Goal: Information Seeking & Learning: Learn about a topic

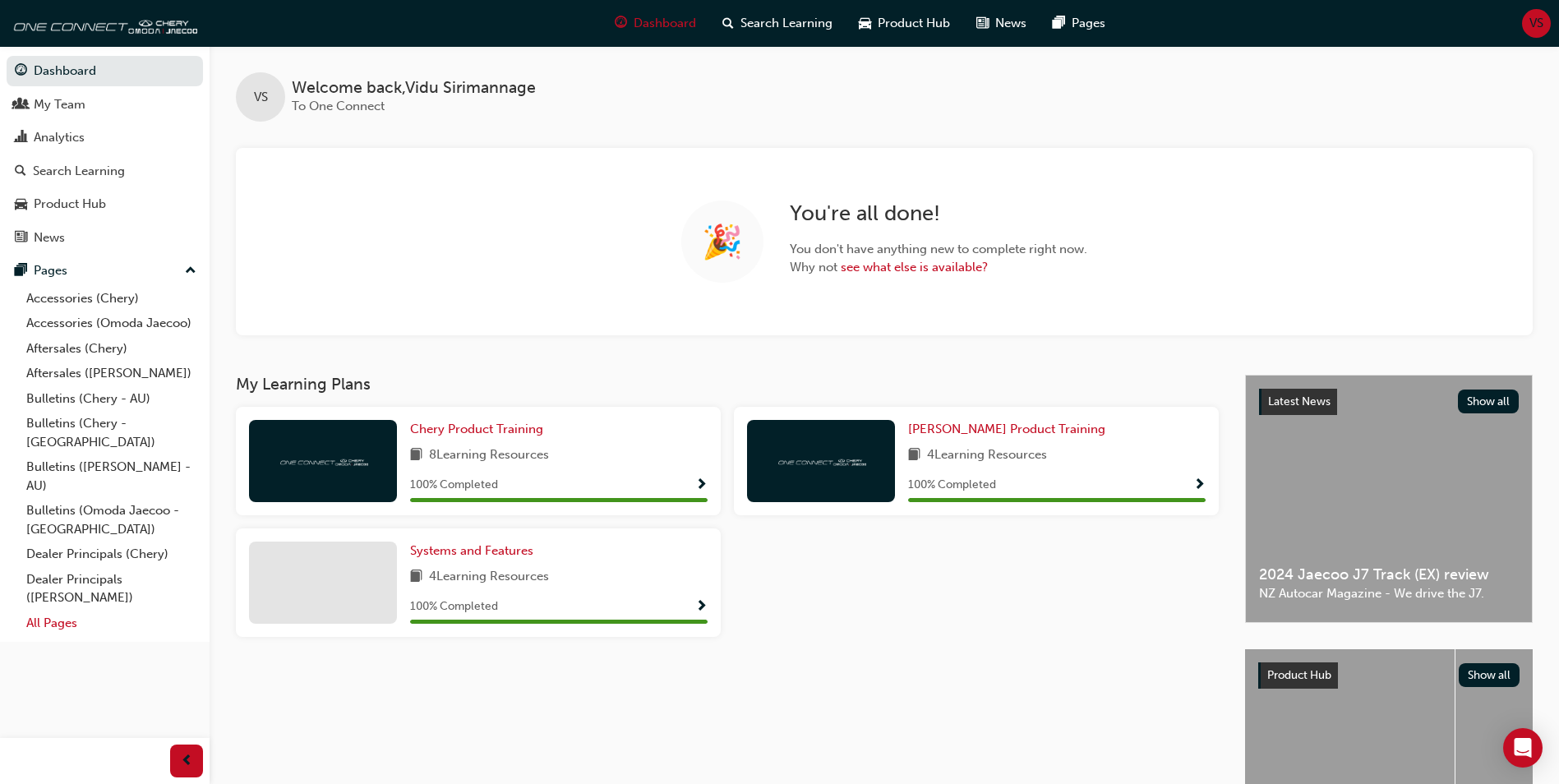
click at [39, 611] on link "All Pages" at bounding box center [112, 624] width 184 height 26
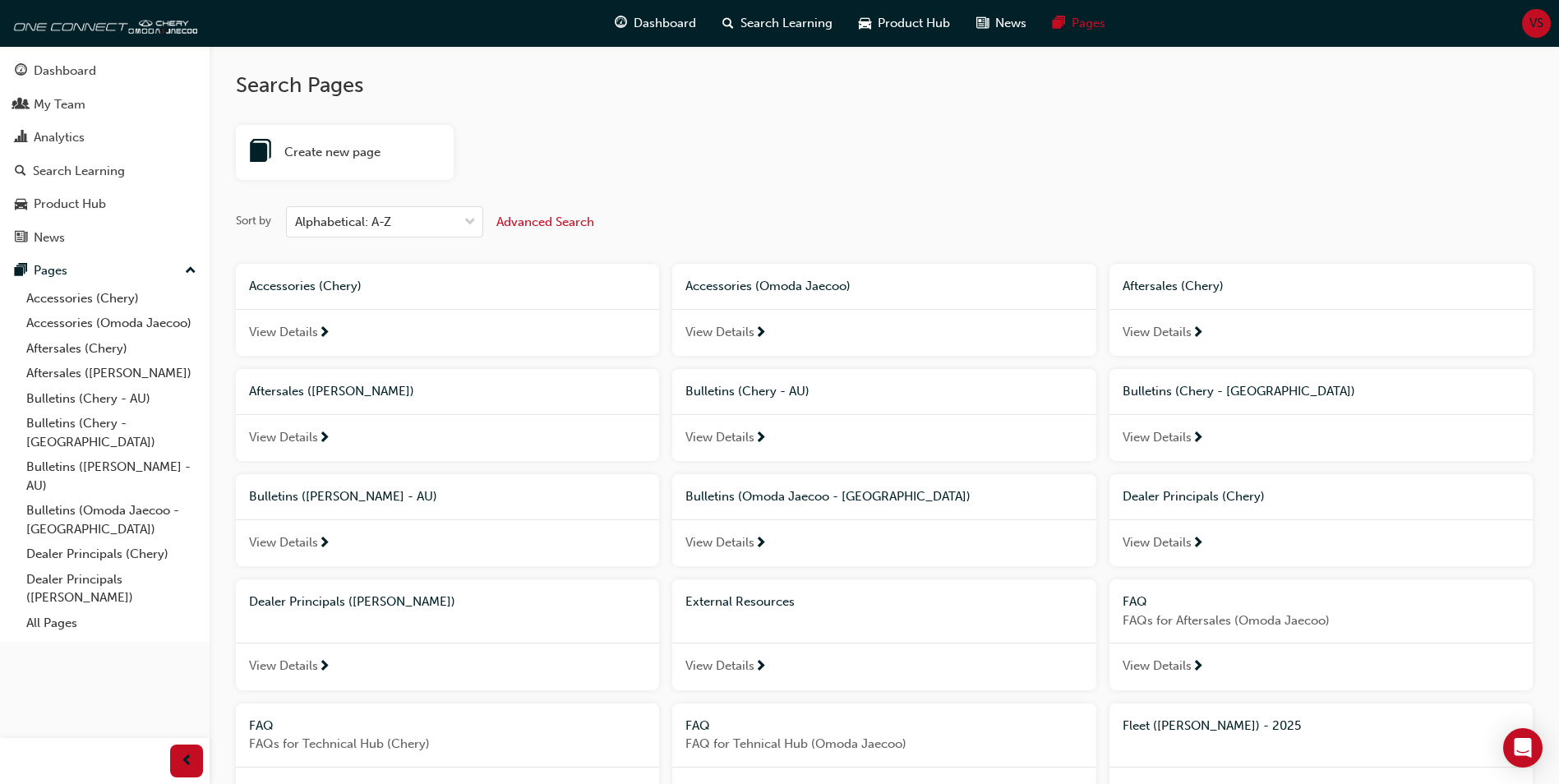
scroll to position [739, 0]
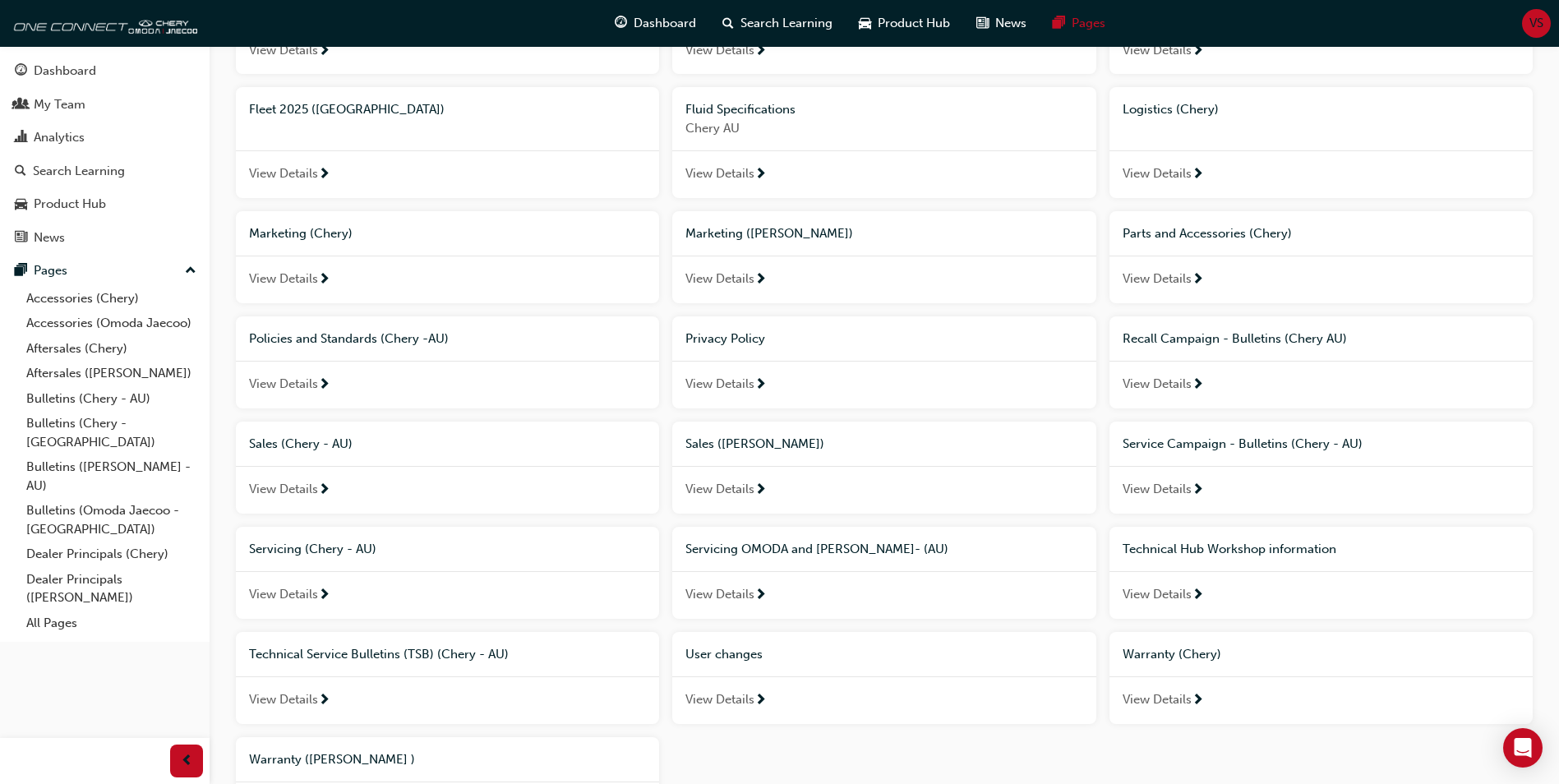
click at [1199, 554] on span "Technical Hub Workshop information" at bounding box center [1229, 548] width 214 height 15
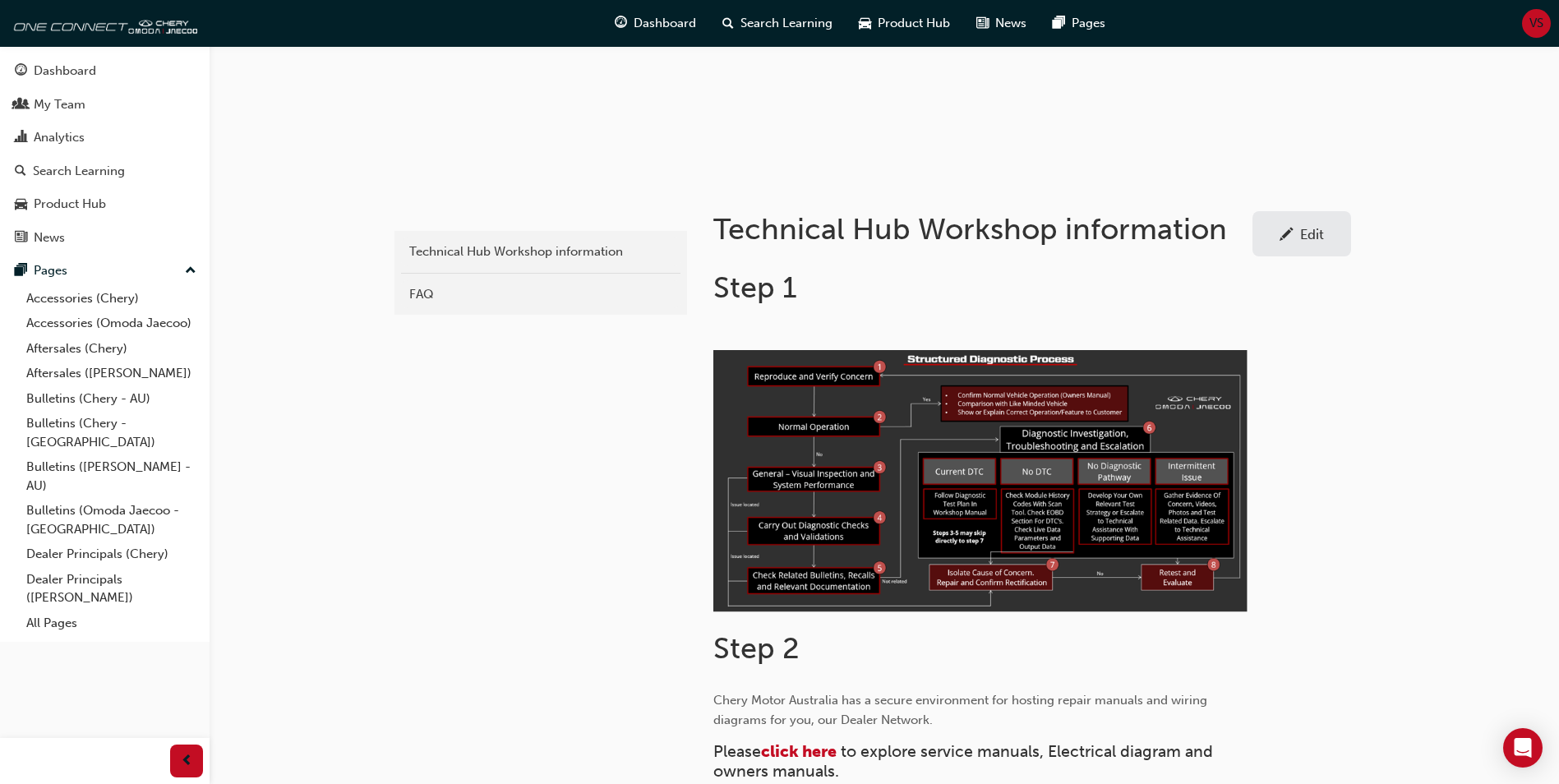
scroll to position [493, 0]
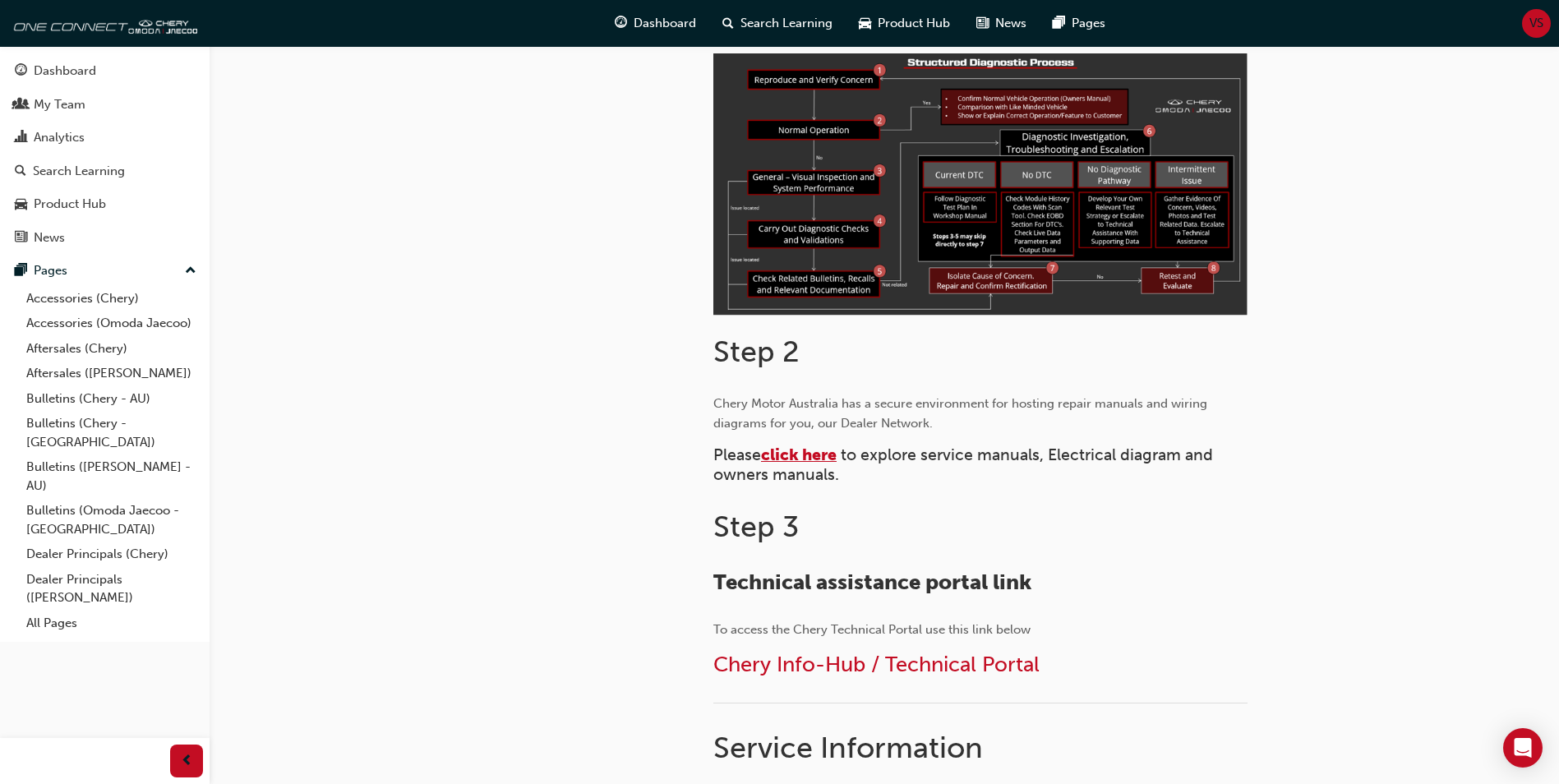
click at [802, 456] on span "click here" at bounding box center [799, 455] width 76 height 19
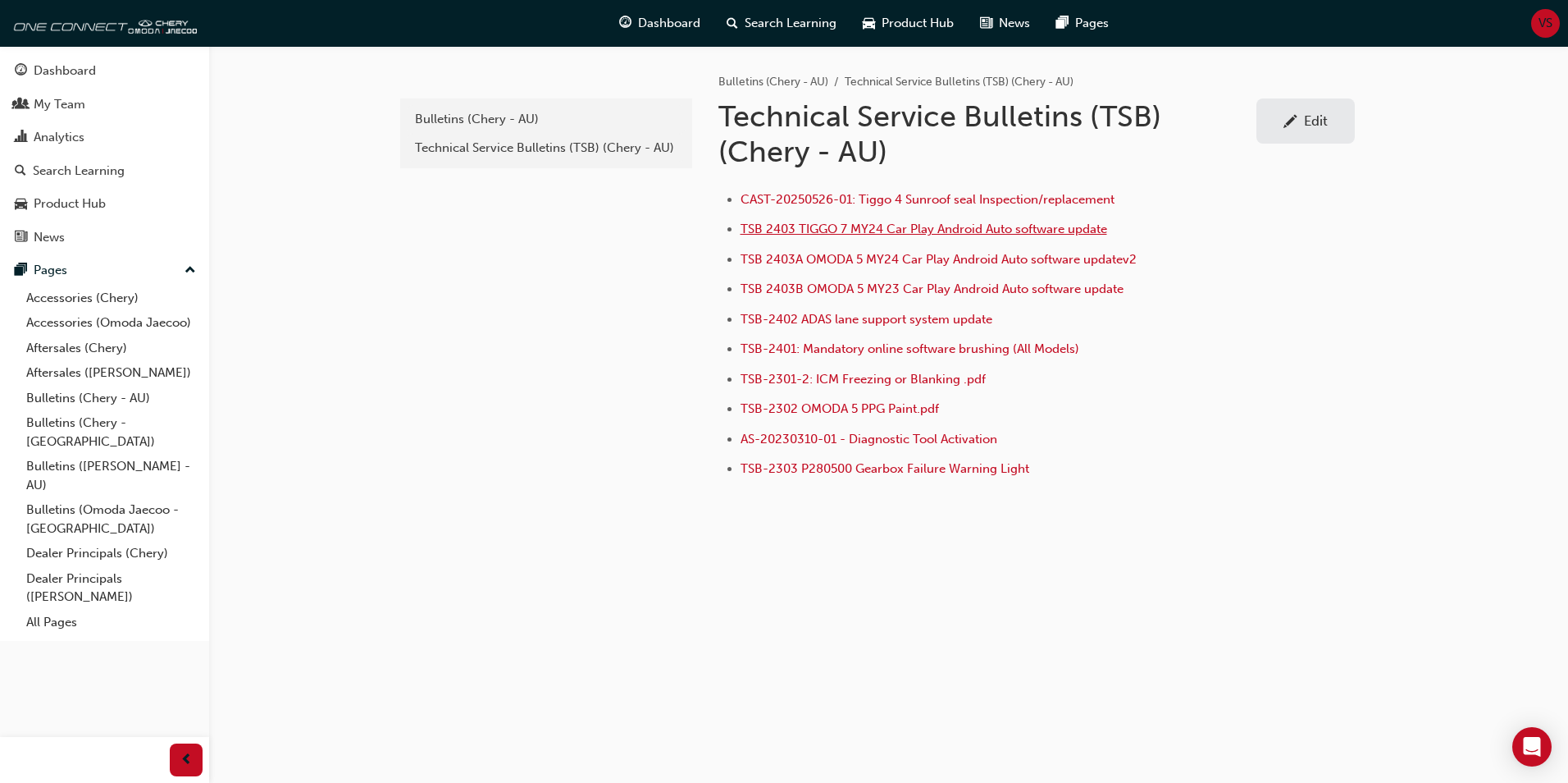
click at [848, 229] on span "TSB 2403 TIGGO 7 MY24 Car Play Android Auto software update" at bounding box center [924, 229] width 367 height 15
